Goal: Download file/media

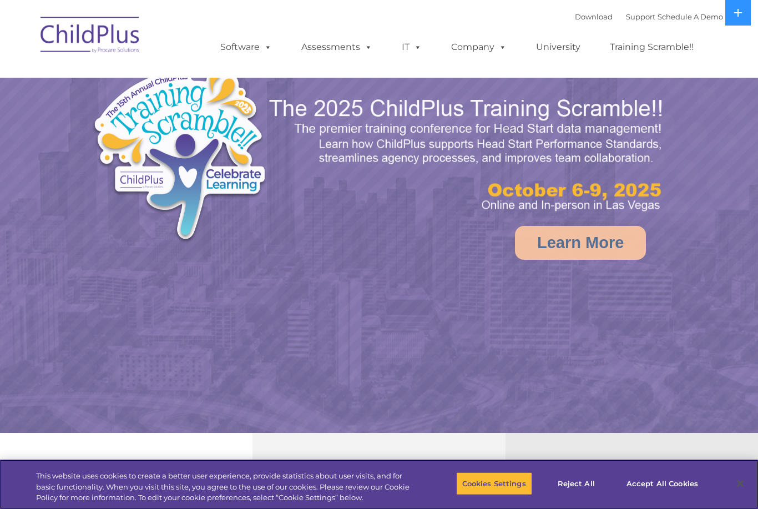
select select "MEDIUM"
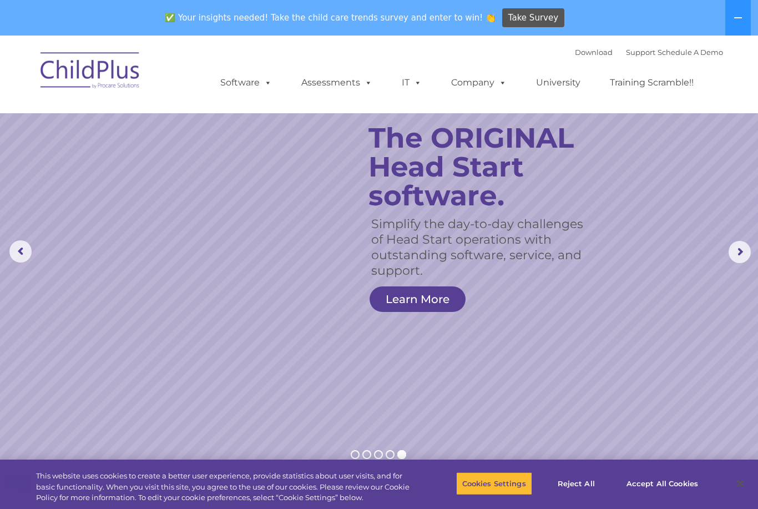
click at [84, 79] on img at bounding box center [90, 72] width 111 height 56
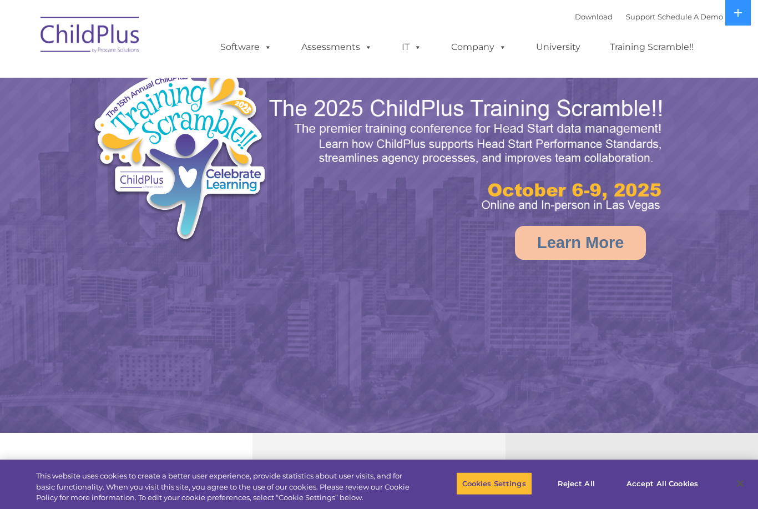
select select "MEDIUM"
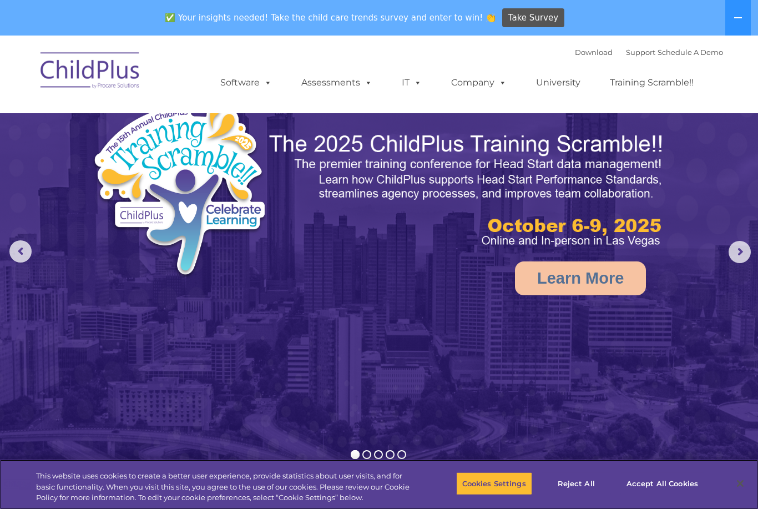
click at [584, 478] on button "Reject All" at bounding box center [576, 483] width 69 height 23
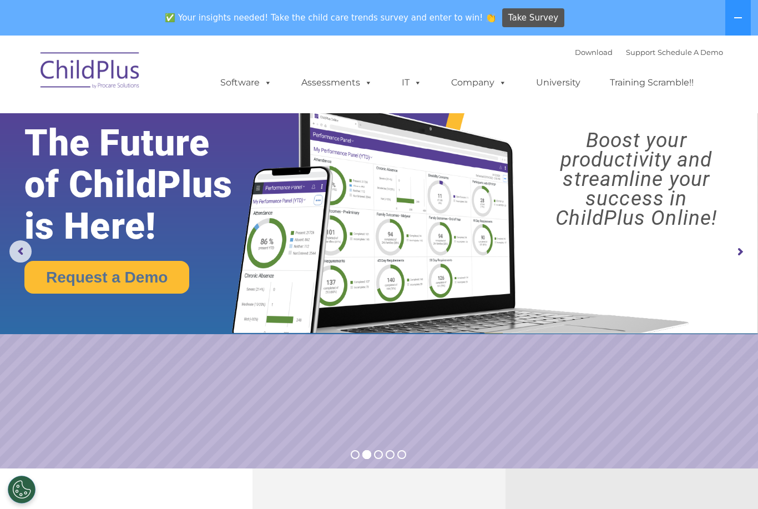
click at [577, 55] on link "Download" at bounding box center [594, 52] width 38 height 9
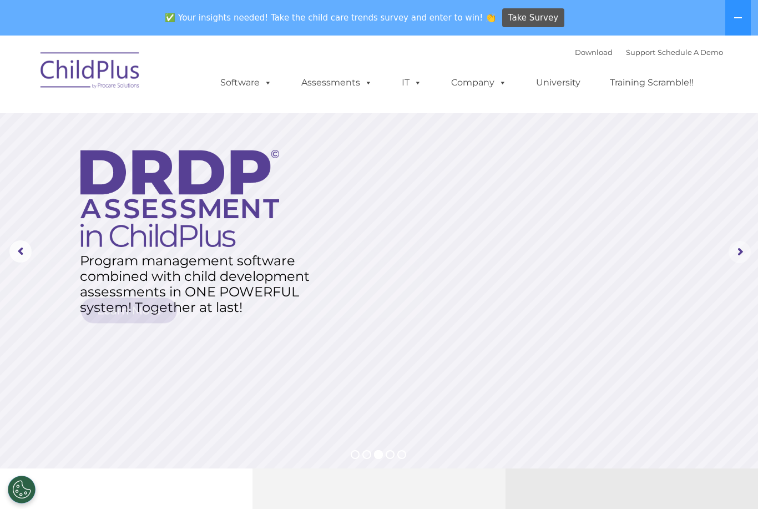
click at [733, 251] on rs-arrow at bounding box center [740, 252] width 22 height 22
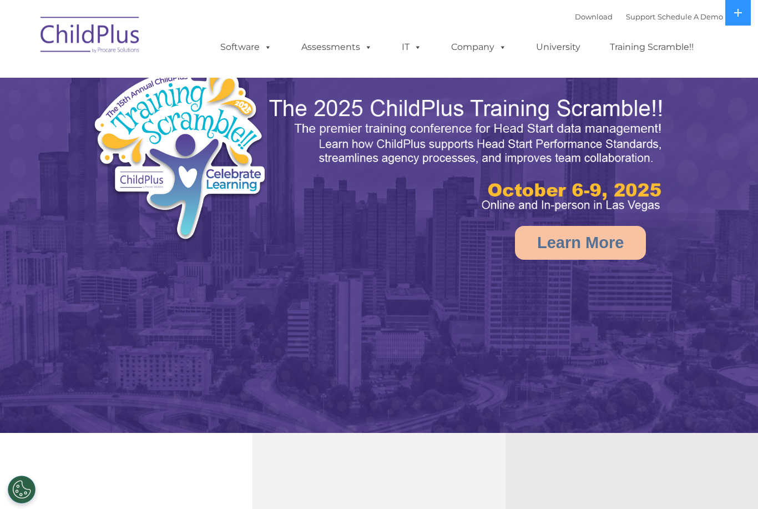
select select "MEDIUM"
